Goal: Find specific page/section: Find specific page/section

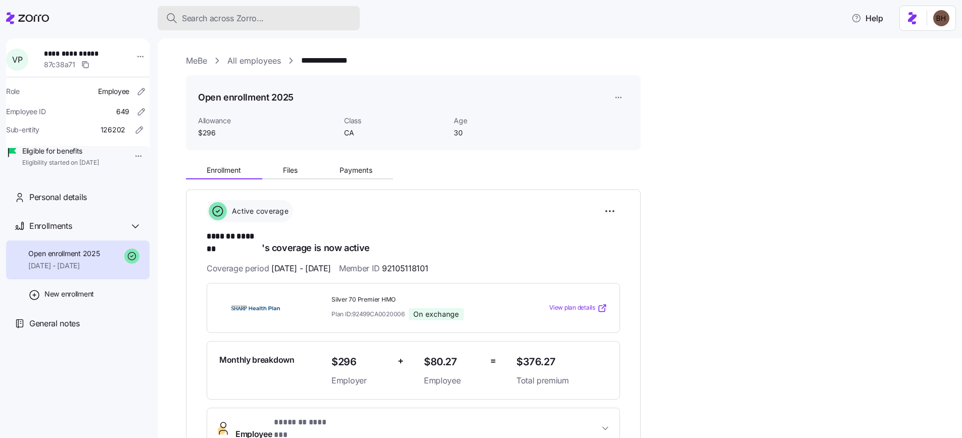
click at [201, 18] on span "Search across Zorro..." at bounding box center [223, 18] width 82 height 13
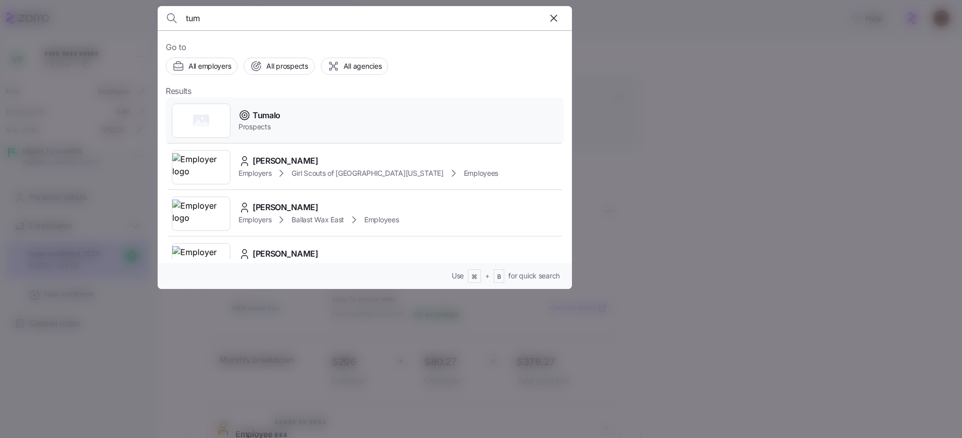
type input "tum"
click at [269, 115] on span "Tumalo" at bounding box center [267, 115] width 28 height 13
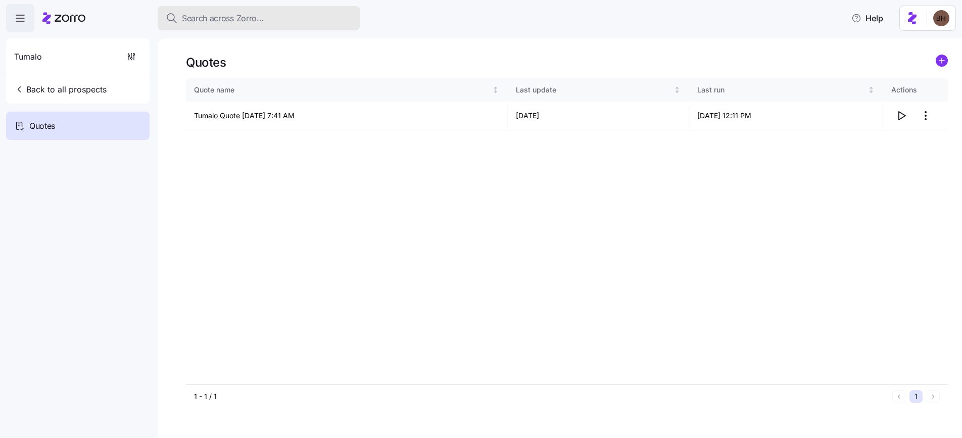
click at [221, 19] on span "Search across Zorro..." at bounding box center [223, 18] width 82 height 13
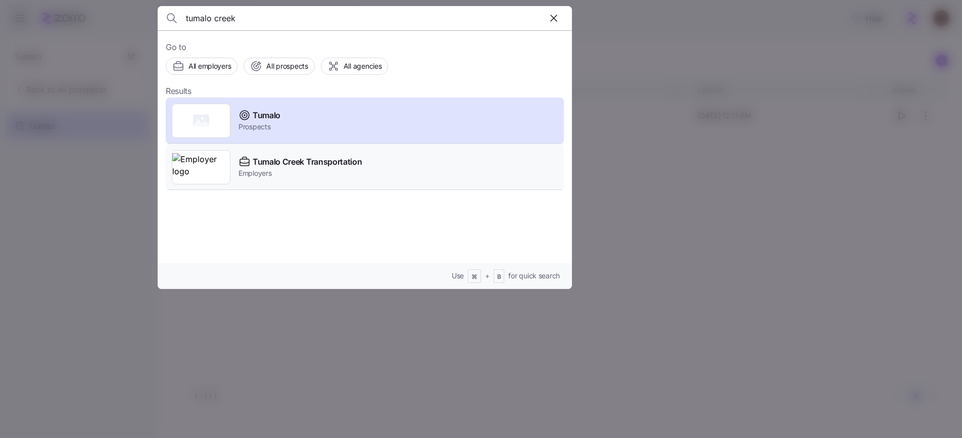
type input "tumalo creek"
click at [285, 171] on span "Employers" at bounding box center [299, 173] width 123 height 10
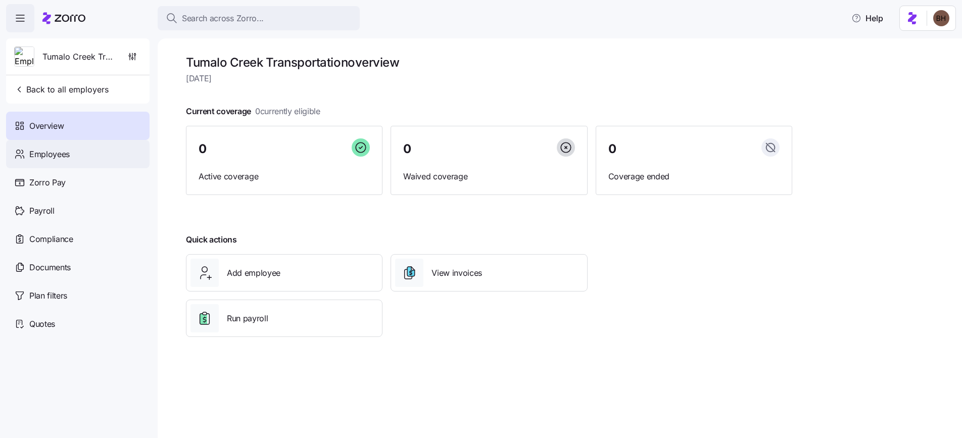
click at [75, 161] on div "Employees" at bounding box center [77, 154] width 143 height 28
